Goal: Use online tool/utility: Utilize a website feature to perform a specific function

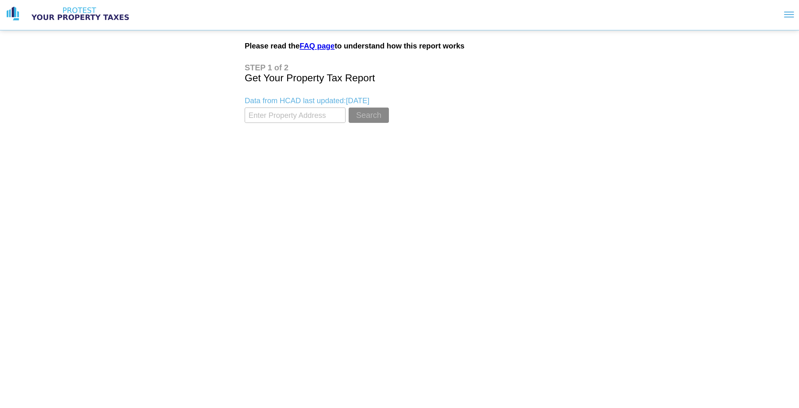
click at [297, 119] on input "textbox" at bounding box center [295, 114] width 101 height 15
click at [349, 107] on button "Search" at bounding box center [369, 114] width 40 height 15
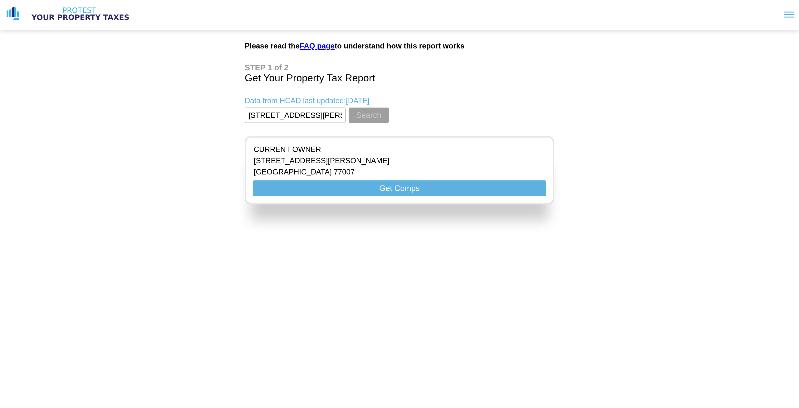
click at [364, 119] on button "Search" at bounding box center [369, 114] width 40 height 15
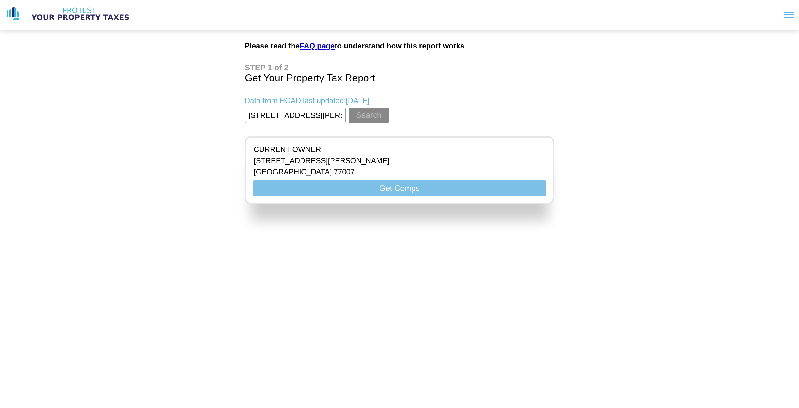
click at [326, 186] on button "Get Comps" at bounding box center [400, 188] width 294 height 16
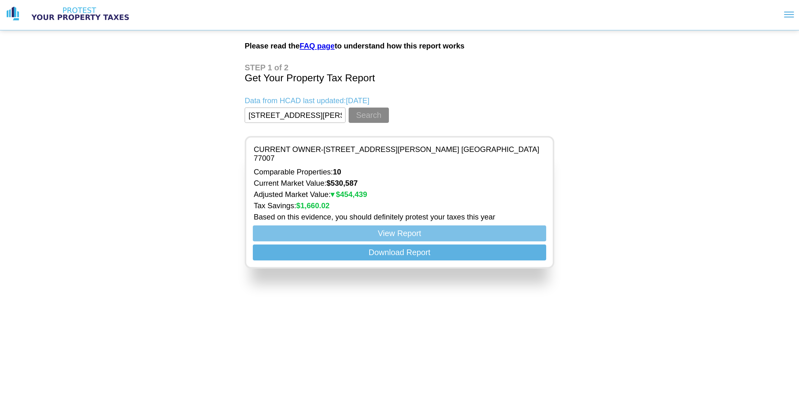
click at [374, 226] on button "View Report" at bounding box center [400, 233] width 294 height 16
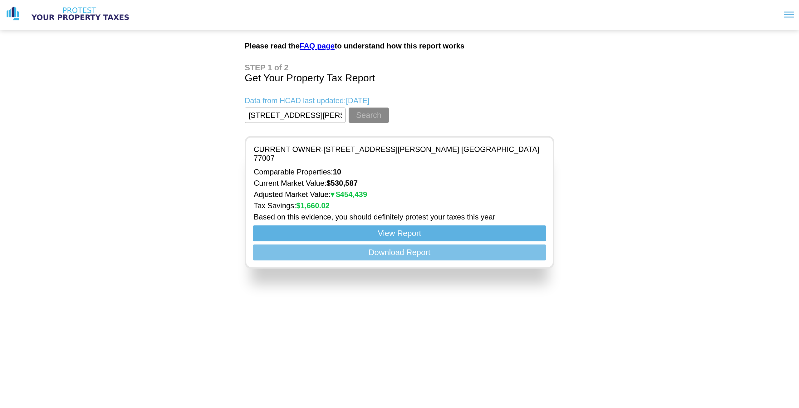
click at [433, 246] on button "Download Report" at bounding box center [400, 252] width 294 height 16
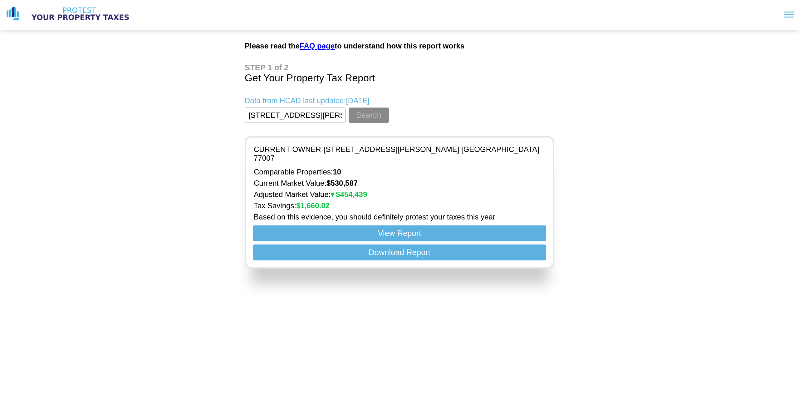
drag, startPoint x: 332, startPoint y: 117, endPoint x: 198, endPoint y: 126, distance: 134.3
click at [199, 126] on div "Please read the FAQ page to understand how this report works Get Your Property …" at bounding box center [399, 136] width 799 height 273
type input "[STREET_ADDRESS]"
click at [349, 107] on button "Search" at bounding box center [369, 114] width 40 height 15
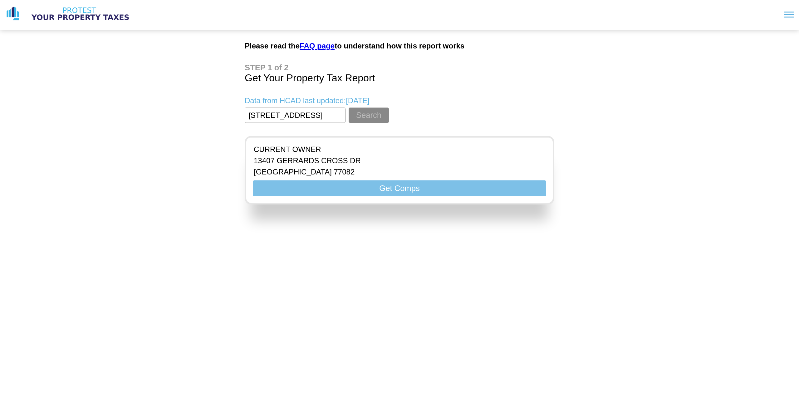
click at [334, 187] on button "Get Comps" at bounding box center [400, 188] width 294 height 16
